Goal: Obtain resource: Obtain resource

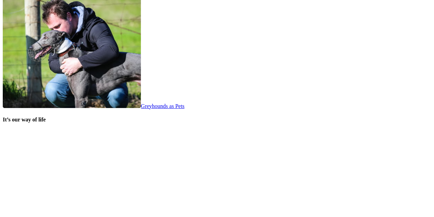
scroll to position [1325, 0]
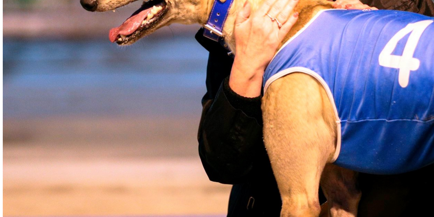
scroll to position [456, 0]
